Goal: Find specific page/section: Find specific page/section

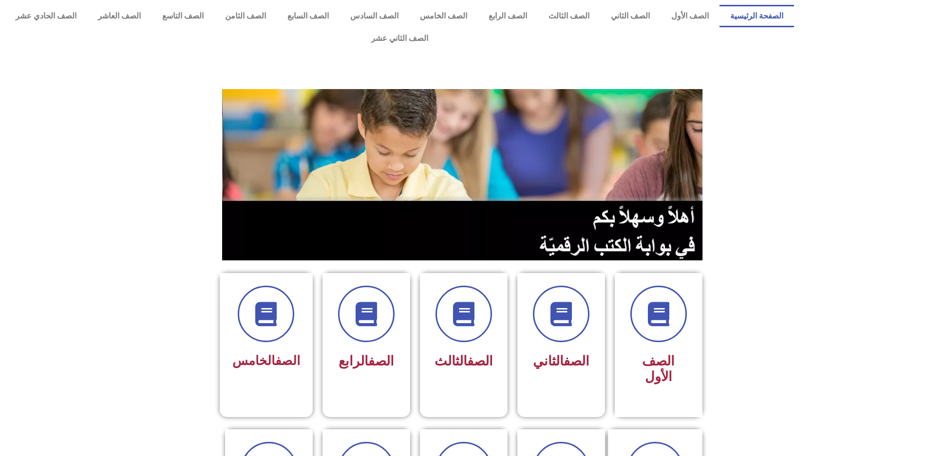
scroll to position [195, 0]
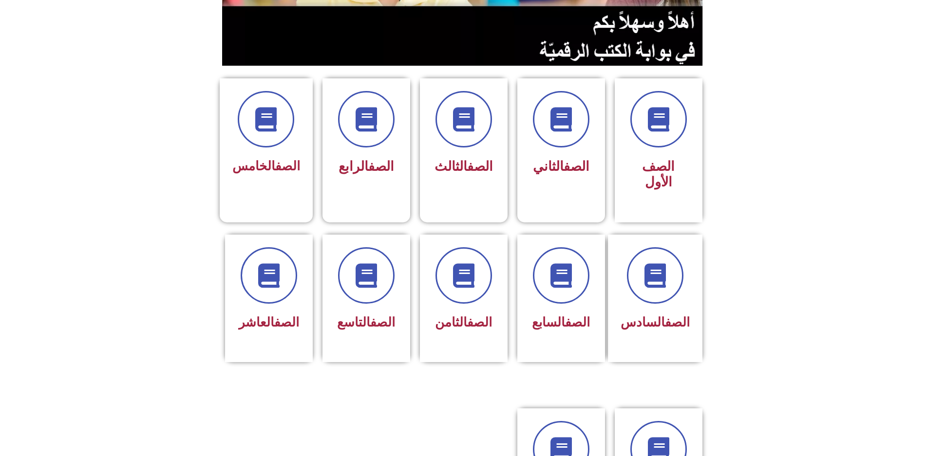
click at [660, 263] on icon at bounding box center [655, 275] width 24 height 24
drag, startPoint x: 0, startPoint y: 0, endPoint x: 660, endPoint y: 236, distance: 701.3
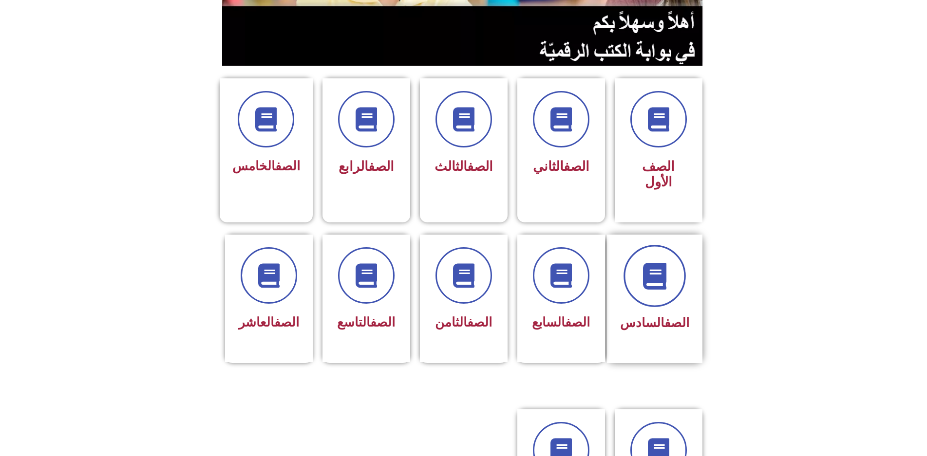
click at [660, 263] on icon at bounding box center [654, 276] width 27 height 27
click at [659, 263] on icon at bounding box center [654, 276] width 27 height 27
click at [677, 316] on link "الصف" at bounding box center [676, 323] width 25 height 15
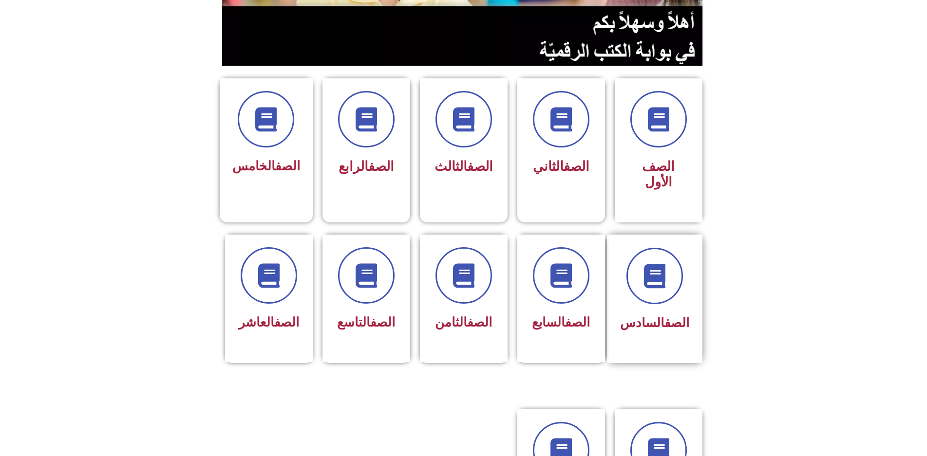
drag, startPoint x: 677, startPoint y: 263, endPoint x: 674, endPoint y: 258, distance: 6.6
click at [674, 312] on div "الصف السادس" at bounding box center [654, 324] width 69 height 24
click at [674, 258] on div at bounding box center [654, 276] width 69 height 56
drag, startPoint x: 674, startPoint y: 258, endPoint x: 668, endPoint y: 253, distance: 7.6
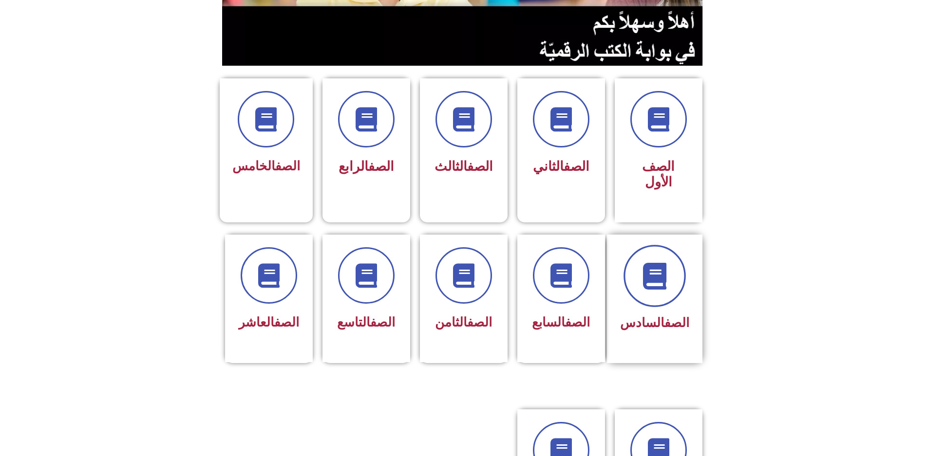
click at [668, 253] on div at bounding box center [654, 276] width 69 height 56
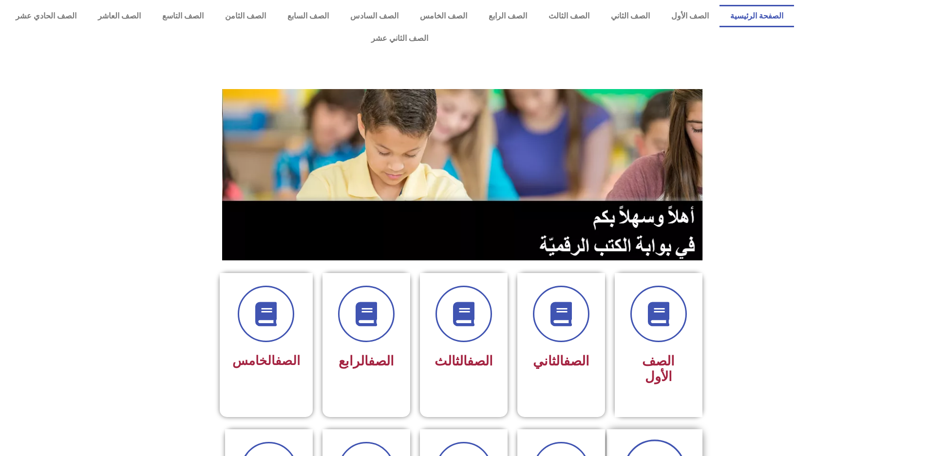
drag, startPoint x: 651, startPoint y: 389, endPoint x: 655, endPoint y: 399, distance: 10.9
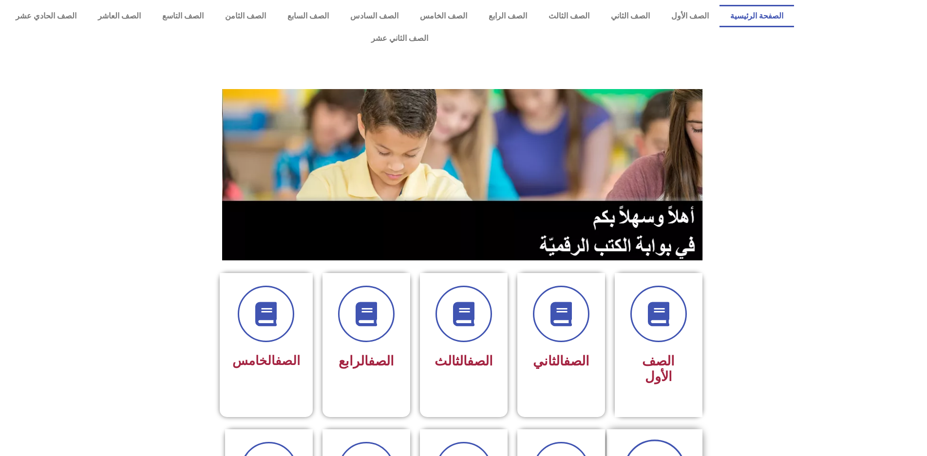
drag, startPoint x: 660, startPoint y: 417, endPoint x: 657, endPoint y: 406, distance: 11.9
drag, startPoint x: 658, startPoint y: 407, endPoint x: 655, endPoint y: 403, distance: 5.0
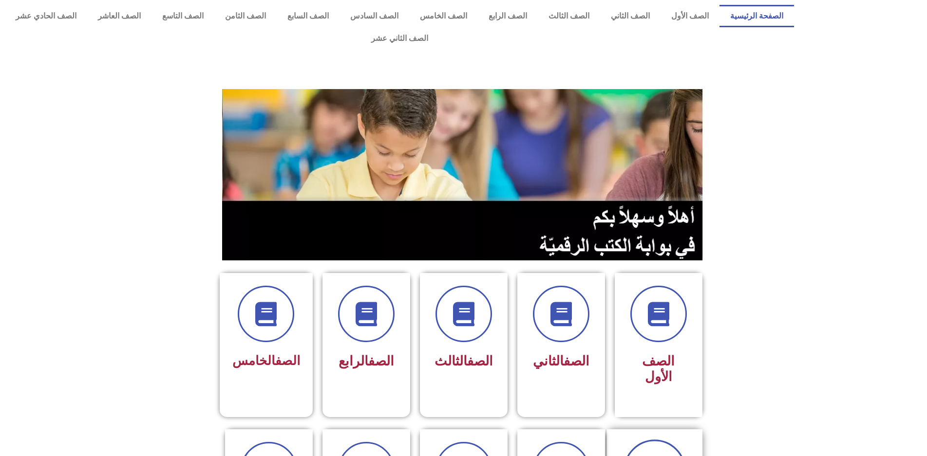
drag, startPoint x: 651, startPoint y: 404, endPoint x: 643, endPoint y: 346, distance: 59.0
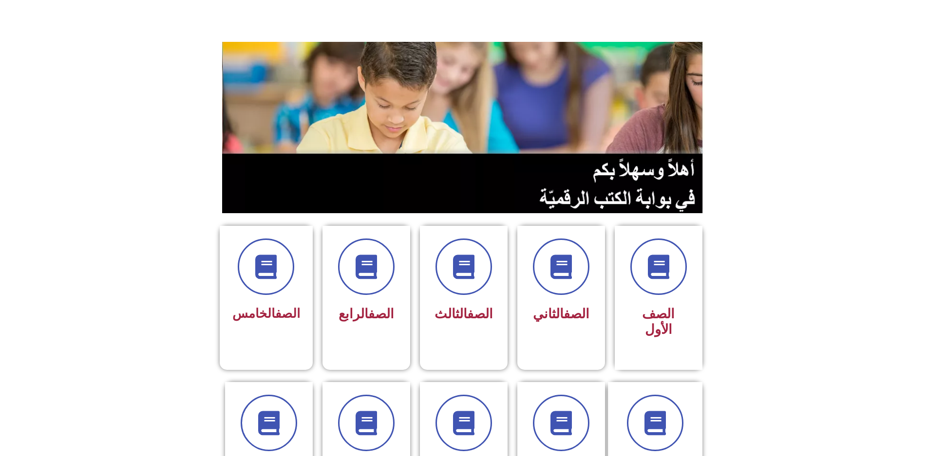
scroll to position [195, 0]
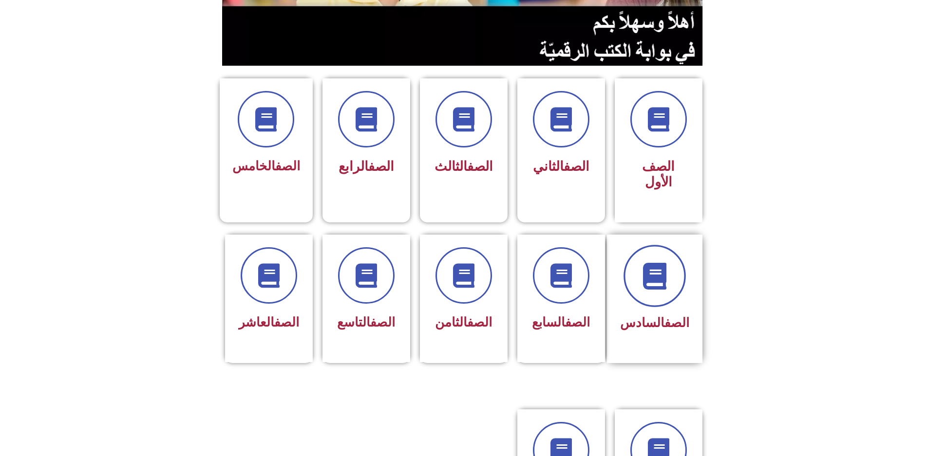
click at [679, 245] on span at bounding box center [654, 276] width 62 height 62
click at [678, 245] on span at bounding box center [654, 276] width 62 height 62
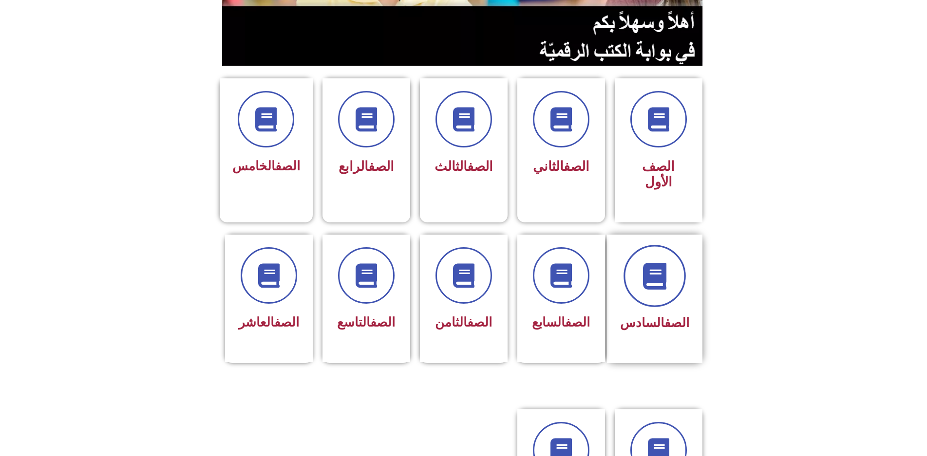
drag, startPoint x: 678, startPoint y: 237, endPoint x: 674, endPoint y: 241, distance: 6.2
click at [674, 245] on span at bounding box center [654, 276] width 62 height 62
drag, startPoint x: 674, startPoint y: 241, endPoint x: 654, endPoint y: 242, distance: 19.5
click at [667, 245] on span at bounding box center [654, 276] width 62 height 62
